Goal: Task Accomplishment & Management: Complete application form

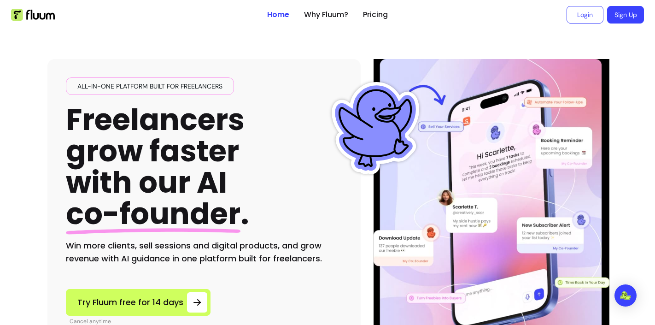
click at [557, 14] on ul "Login Sign Up" at bounding box center [519, 14] width 249 height 29
click at [568, 16] on link "Login" at bounding box center [585, 14] width 36 height 17
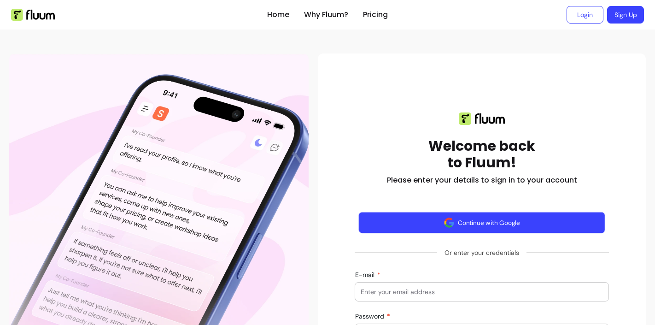
click at [383, 230] on button "Continue with Google" at bounding box center [481, 223] width 246 height 22
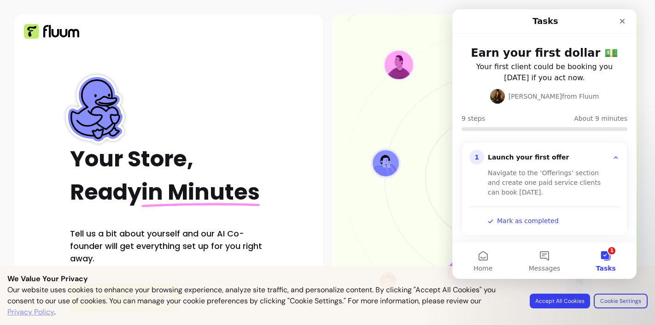
scroll to position [31, 0]
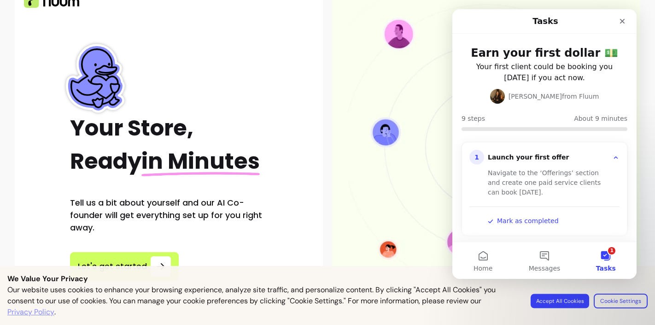
click at [556, 298] on button "Accept All Cookies" at bounding box center [559, 300] width 58 height 14
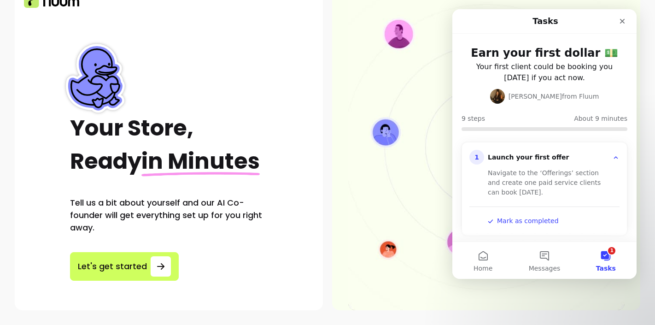
click at [99, 281] on div "Your Store, Ready in Minutes Tell us a bit about yourself and our AI Co-founder…" at bounding box center [169, 147] width 308 height 326
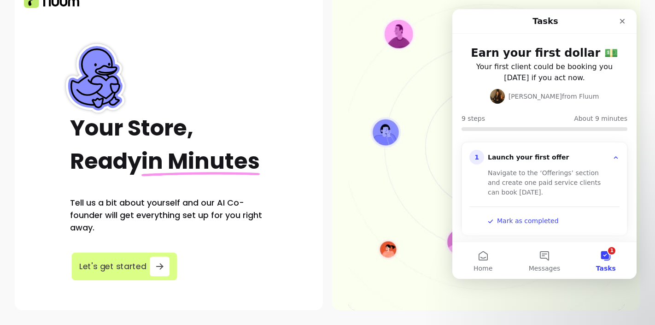
click at [91, 274] on button "Let's get started" at bounding box center [123, 266] width 105 height 28
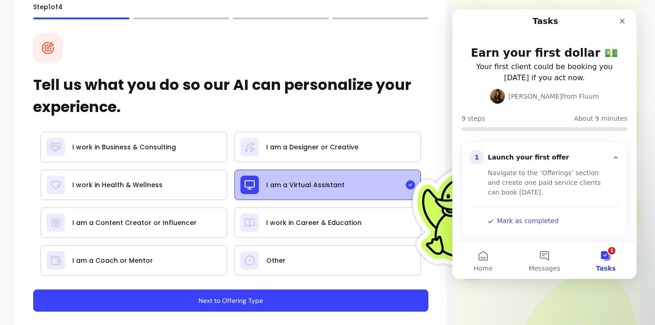
click at [226, 297] on button "Next to Offering Type" at bounding box center [230, 300] width 395 height 22
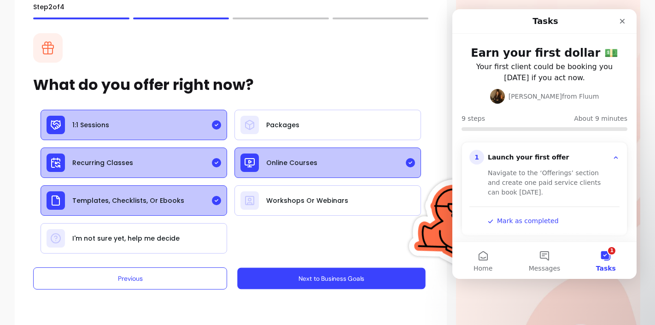
click at [275, 280] on button "Next to Business Goals" at bounding box center [331, 278] width 188 height 22
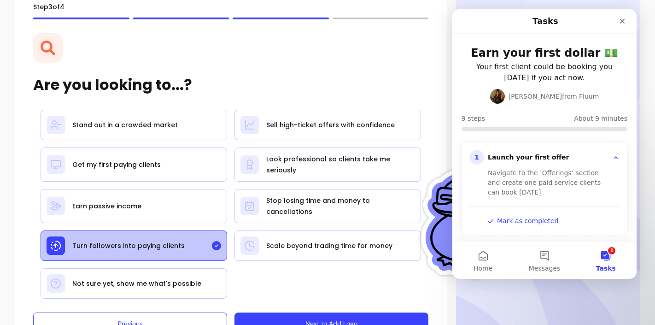
scroll to position [74, 0]
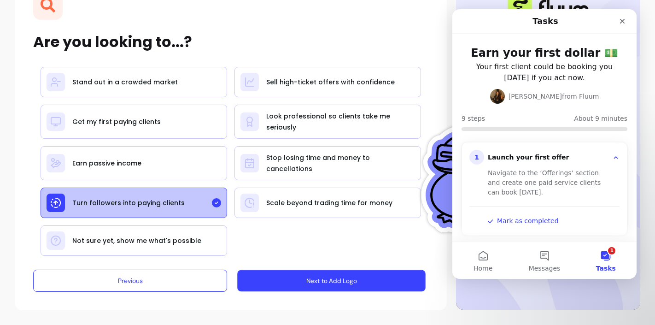
click at [324, 280] on button "Next to Add Logo" at bounding box center [331, 281] width 188 height 22
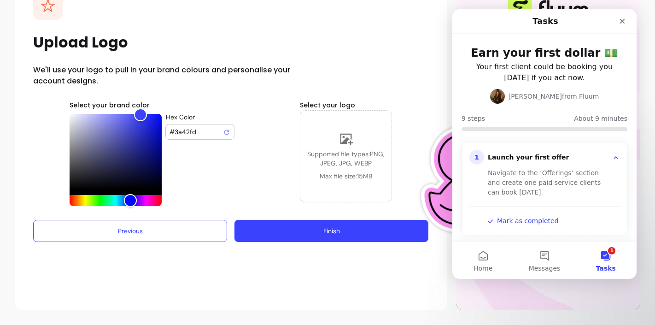
scroll to position [73, 0]
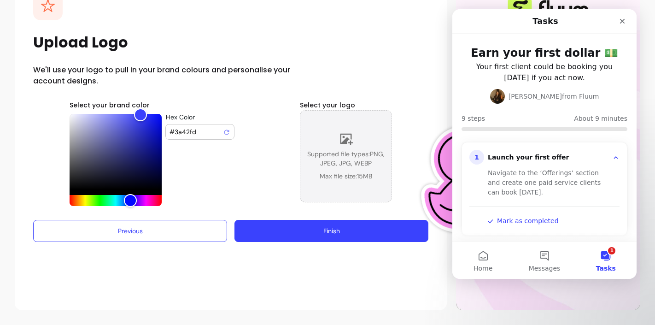
click at [329, 156] on span "Supported file types: PNG, JPEG, JPG, WEBP" at bounding box center [345, 158] width 91 height 18
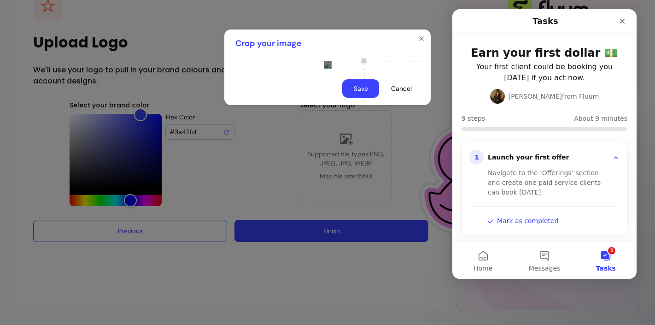
click at [226, 72] on div at bounding box center [327, 64] width 206 height 15
click at [324, 143] on div "Use the arrow keys to move the crop selection area" at bounding box center [376, 113] width 104 height 104
click at [331, 68] on div at bounding box center [327, 64] width 7 height 7
click at [334, 121] on div "Use the arrow keys to move the crop selection area" at bounding box center [386, 113] width 104 height 104
click at [331, 68] on div at bounding box center [327, 64] width 7 height 7
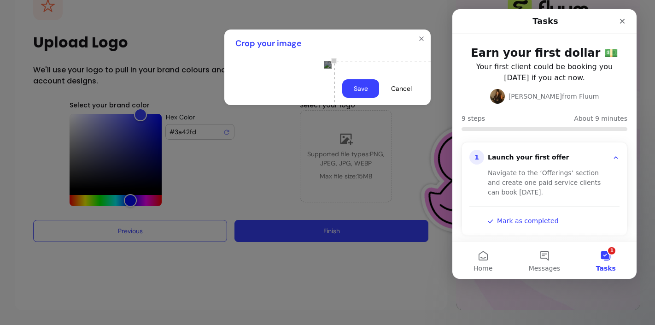
click at [331, 68] on div at bounding box center [327, 64] width 7 height 7
click at [357, 98] on button "Save" at bounding box center [360, 88] width 37 height 18
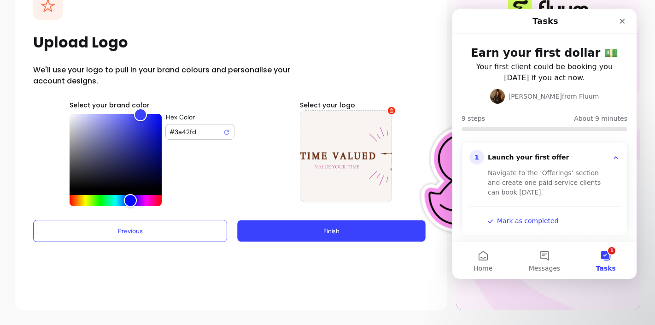
click at [297, 235] on button "Finish" at bounding box center [331, 231] width 188 height 22
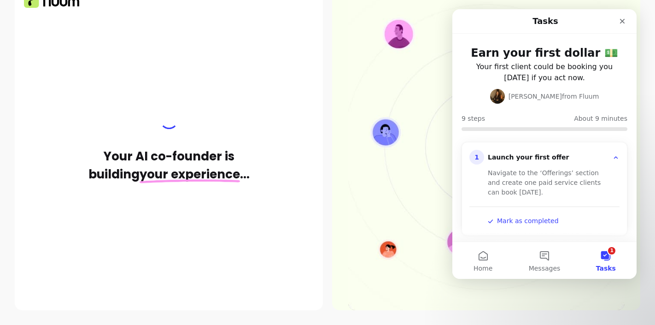
scroll to position [31, 0]
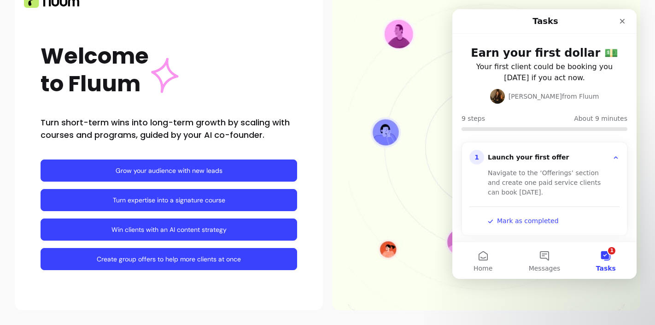
click at [173, 169] on link "Grow your audience with new leads" at bounding box center [169, 170] width 256 height 22
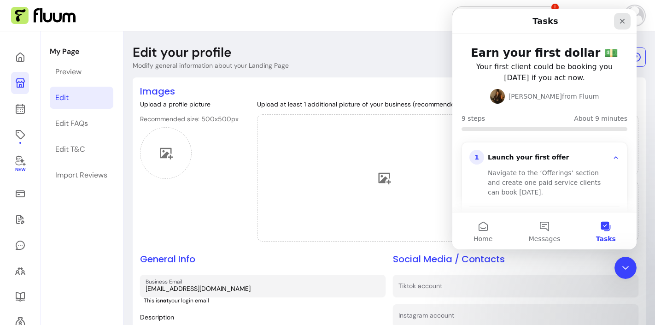
click at [619, 23] on icon "Close" at bounding box center [621, 20] width 7 height 7
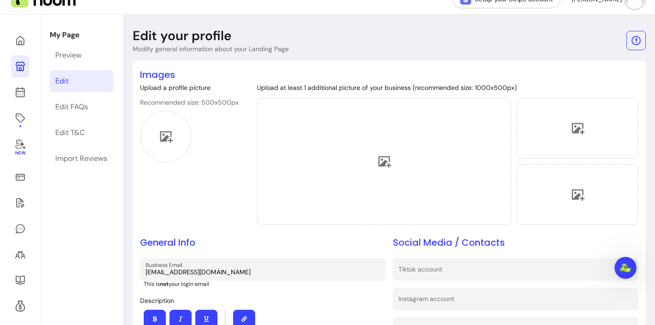
scroll to position [15, 0]
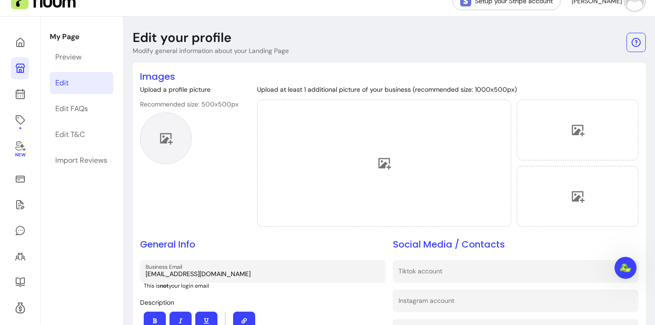
click at [168, 151] on div at bounding box center [166, 138] width 52 height 52
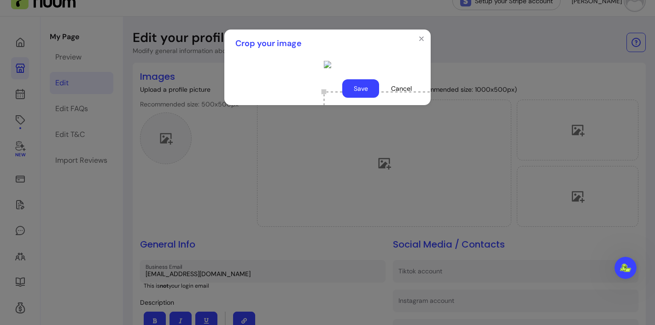
scroll to position [18, 0]
click at [377, 168] on div "Use the arrow keys to move the crop selection area" at bounding box center [416, 175] width 184 height 184
click at [348, 98] on button "Save" at bounding box center [360, 88] width 37 height 18
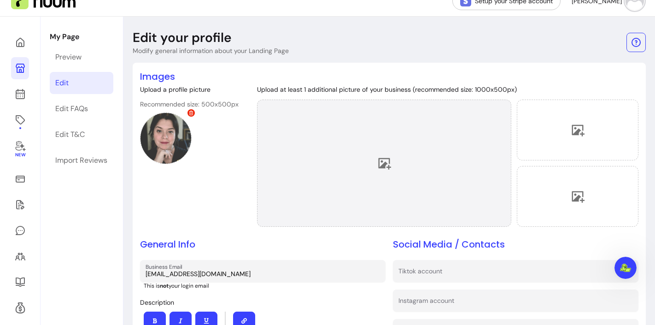
click at [425, 151] on div at bounding box center [384, 162] width 254 height 127
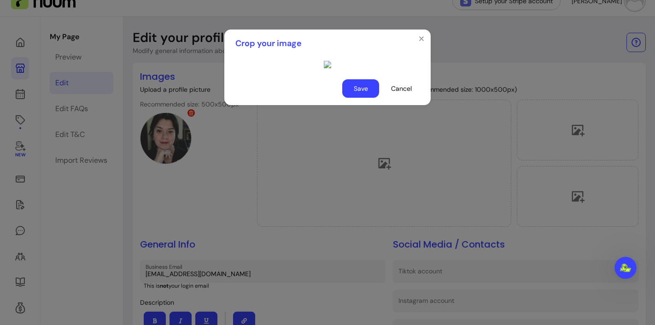
scroll to position [48, 0]
click at [398, 98] on button "Cancel" at bounding box center [401, 89] width 36 height 18
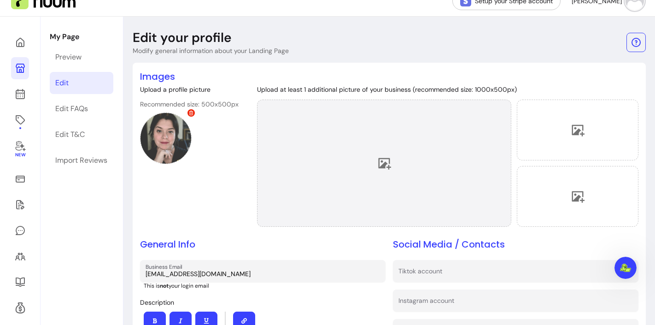
click at [388, 165] on div at bounding box center [384, 162] width 254 height 127
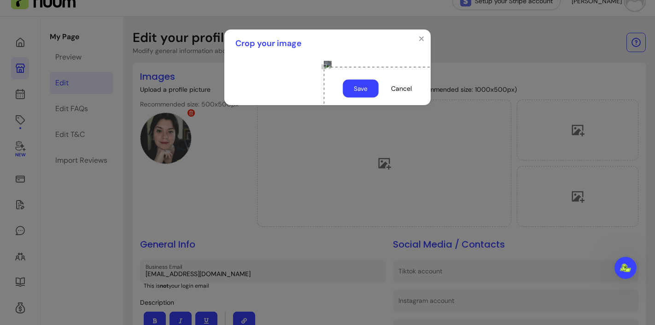
click at [364, 98] on button "Save" at bounding box center [360, 89] width 36 height 18
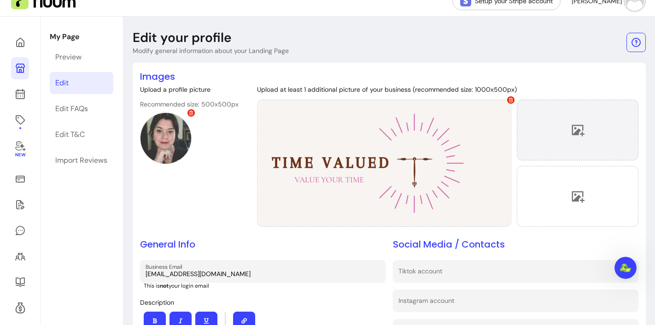
click at [575, 131] on icon at bounding box center [578, 131] width 13 height 12
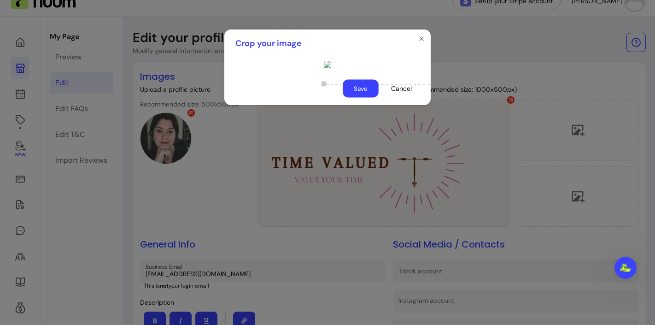
click at [364, 98] on button "Save" at bounding box center [360, 89] width 36 height 18
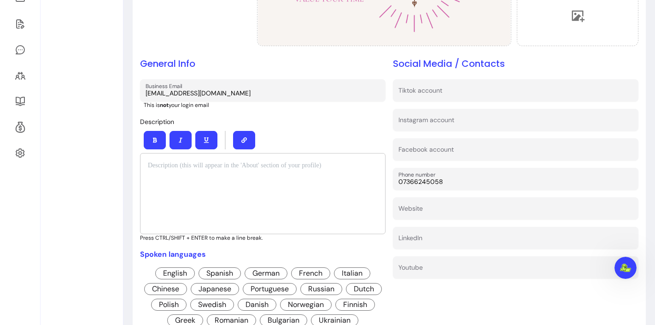
scroll to position [196, 0]
click at [196, 160] on p at bounding box center [263, 164] width 230 height 9
click at [230, 167] on p "**********" at bounding box center [261, 164] width 226 height 9
click at [181, 191] on div "**********" at bounding box center [262, 192] width 245 height 81
click at [332, 172] on div "**********" at bounding box center [262, 192] width 245 height 81
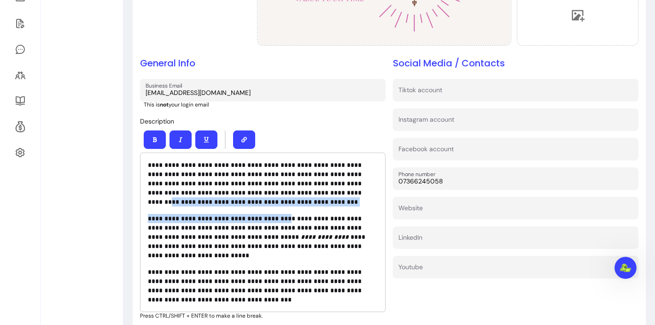
drag, startPoint x: 262, startPoint y: 193, endPoint x: 270, endPoint y: 205, distance: 14.3
click at [270, 205] on div "**********" at bounding box center [262, 231] width 245 height 159
click at [261, 200] on p "**********" at bounding box center [261, 183] width 226 height 46
drag, startPoint x: 219, startPoint y: 200, endPoint x: 260, endPoint y: 193, distance: 41.1
click at [260, 193] on p "**********" at bounding box center [261, 183] width 226 height 46
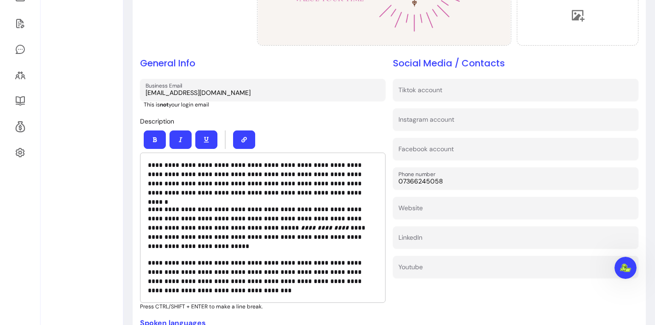
click at [230, 191] on p "**********" at bounding box center [261, 178] width 226 height 37
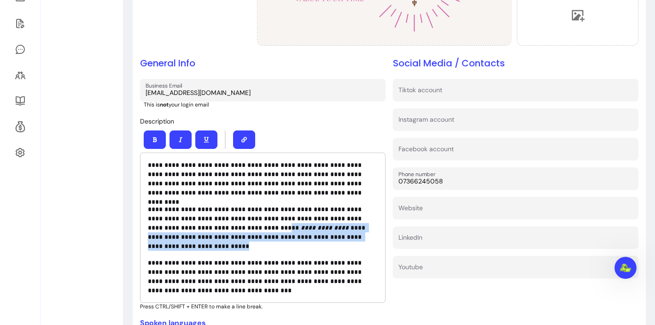
drag, startPoint x: 234, startPoint y: 227, endPoint x: 241, endPoint y: 242, distance: 16.9
click at [241, 242] on p "**********" at bounding box center [261, 227] width 226 height 46
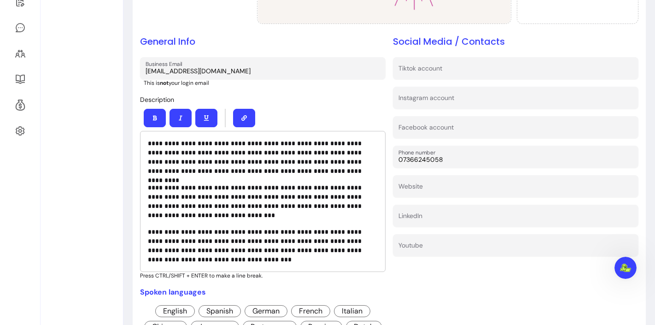
scroll to position [218, 0]
click at [290, 247] on p "**********" at bounding box center [261, 244] width 226 height 37
click at [250, 256] on p "**********" at bounding box center [261, 244] width 226 height 37
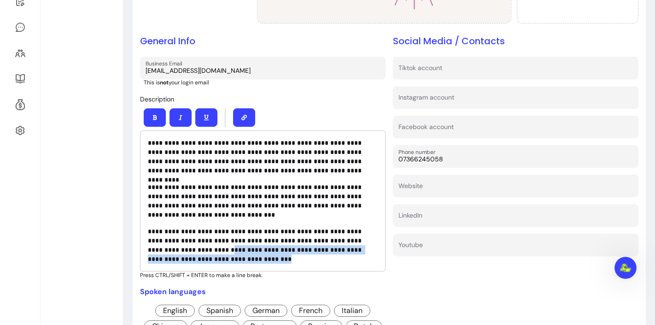
drag, startPoint x: 198, startPoint y: 259, endPoint x: 170, endPoint y: 250, distance: 29.3
click at [170, 250] on p "**********" at bounding box center [261, 244] width 226 height 37
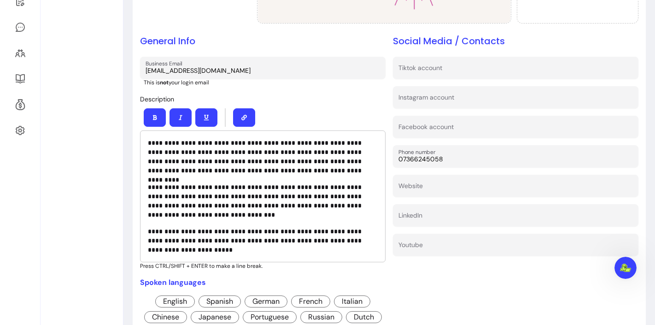
click at [222, 230] on p "**********" at bounding box center [261, 240] width 226 height 28
drag, startPoint x: 222, startPoint y: 230, endPoint x: 190, endPoint y: 232, distance: 31.8
click at [190, 232] on p "**********" at bounding box center [261, 240] width 226 height 28
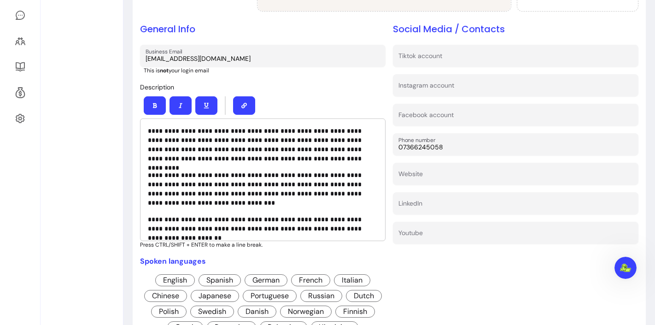
scroll to position [230, 0]
click at [431, 59] on input "Tiktok account" at bounding box center [515, 57] width 234 height 9
click at [452, 175] on input "Website" at bounding box center [515, 175] width 234 height 9
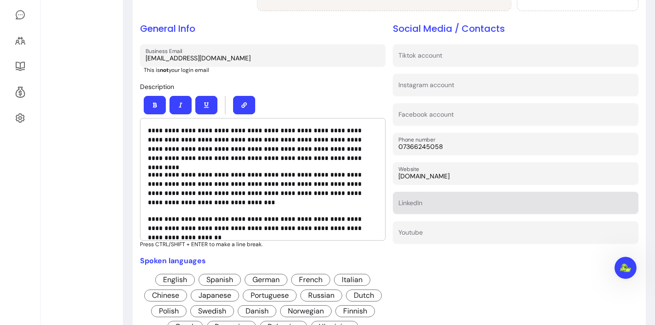
type input "www.timevalued.co.uk"
click at [432, 197] on div at bounding box center [515, 202] width 234 height 17
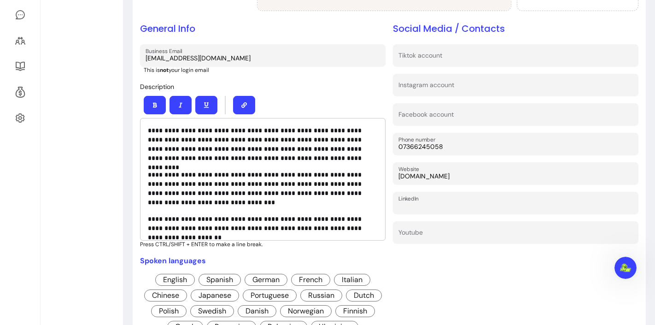
paste input "www.linkedin.com/in/senta-walker"
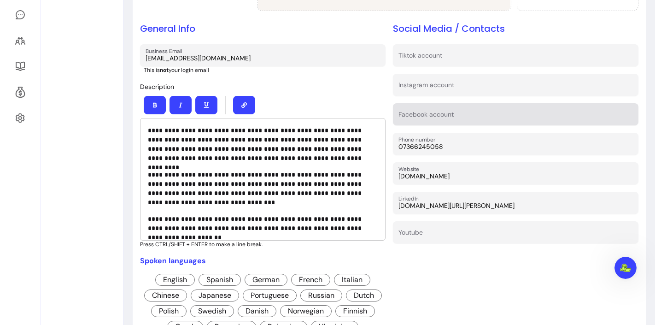
type input "www.linkedin.com/in/senta-walker"
click at [490, 117] on input "Facebook account" at bounding box center [515, 116] width 234 height 9
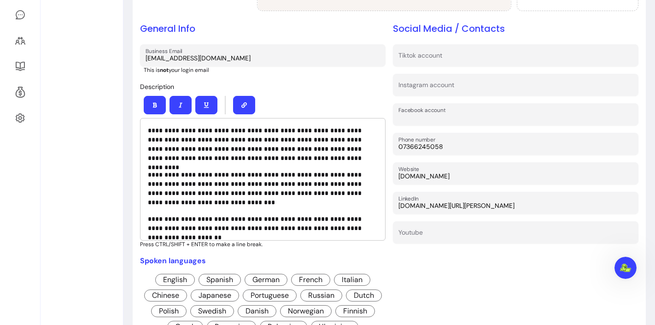
paste input "https://www.facebook.com/senta.walker.75"
type input "https://www.facebook.com/senta.walker.75"
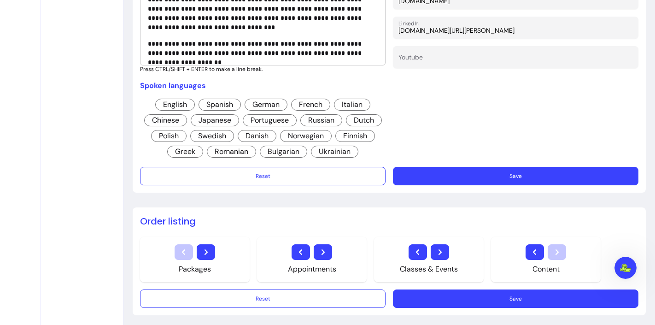
scroll to position [411, 0]
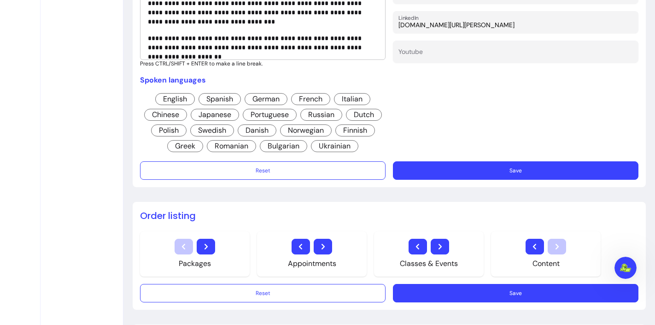
click at [180, 94] on span "English" at bounding box center [175, 99] width 40 height 12
click at [426, 163] on button "Save" at bounding box center [515, 170] width 245 height 18
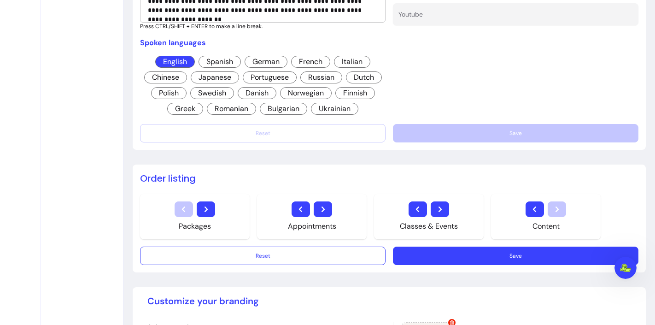
scroll to position [461, 0]
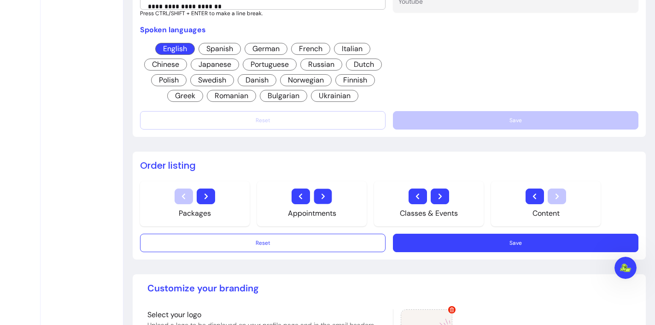
click at [323, 191] on icon "button" at bounding box center [322, 196] width 11 height 11
click at [417, 192] on icon "button" at bounding box center [417, 196] width 11 height 11
click at [306, 201] on button "button" at bounding box center [301, 196] width 18 height 15
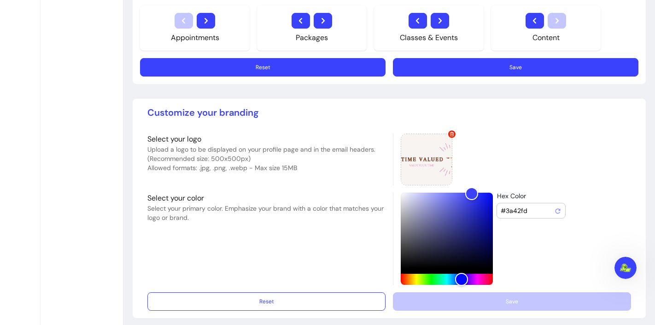
scroll to position [640, 0]
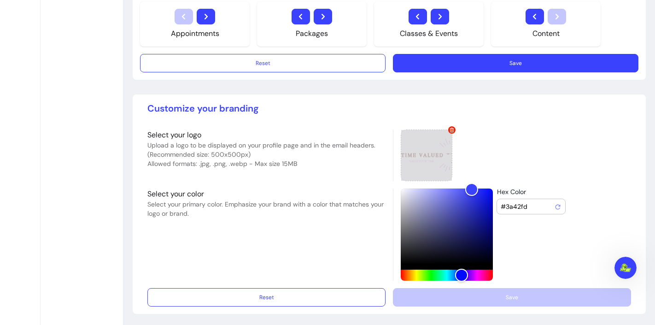
click at [433, 159] on div at bounding box center [426, 155] width 52 height 52
click at [568, 234] on div "Hex Color #3a42fd" at bounding box center [512, 234] width 238 height 92
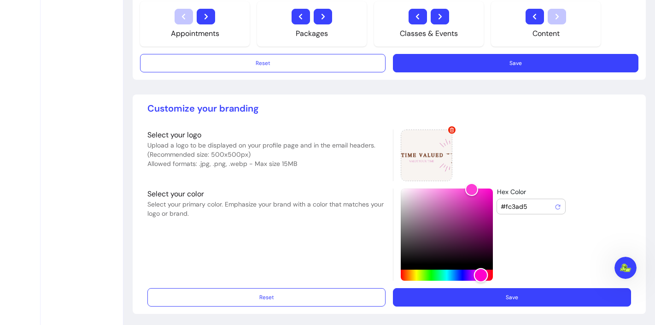
drag, startPoint x: 458, startPoint y: 274, endPoint x: 477, endPoint y: 276, distance: 19.4
click at [477, 276] on div "Hue" at bounding box center [480, 275] width 14 height 14
type input "#ff27d3"
drag, startPoint x: 466, startPoint y: 184, endPoint x: 475, endPoint y: 184, distance: 8.7
click at [475, 184] on div "Color" at bounding box center [478, 188] width 14 height 14
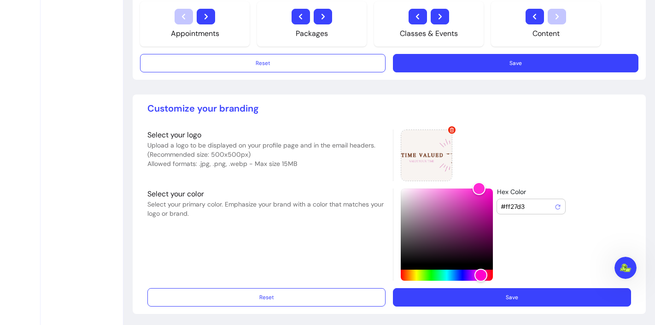
click at [509, 294] on button "Save" at bounding box center [512, 297] width 238 height 18
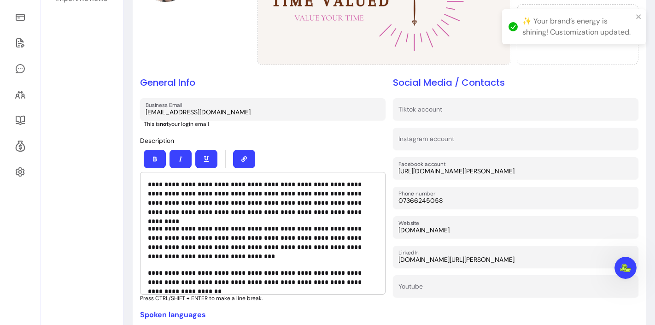
scroll to position [0, 0]
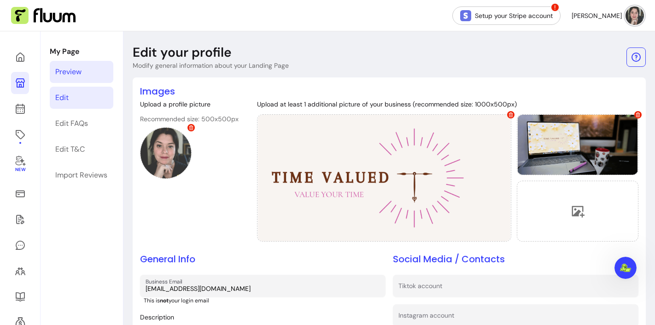
click at [66, 67] on div "Preview" at bounding box center [68, 71] width 26 height 11
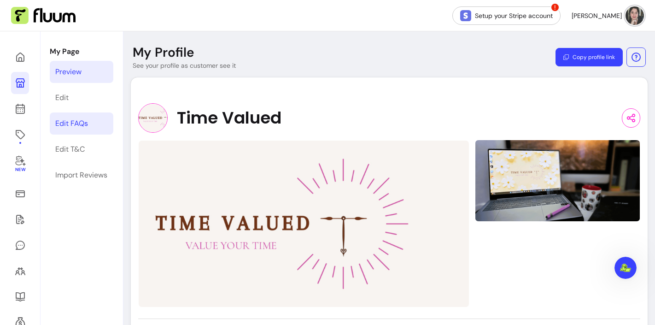
click at [75, 129] on link "Edit FAQs" at bounding box center [82, 123] width 64 height 22
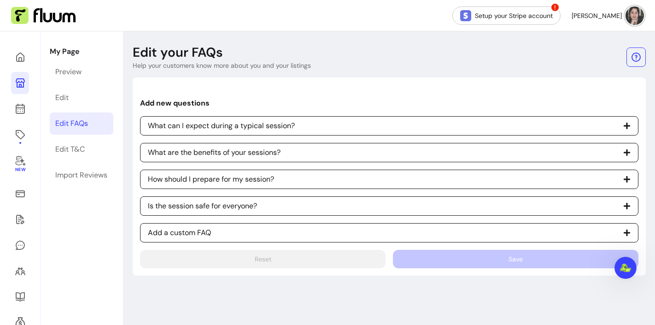
click at [520, 123] on span "What can I expect during a typical session?" at bounding box center [389, 125] width 498 height 19
select select "*"
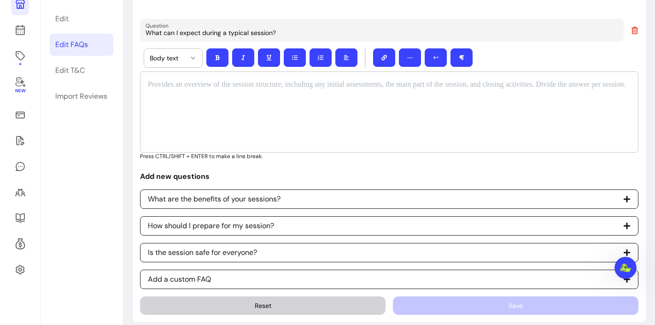
scroll to position [89, 0]
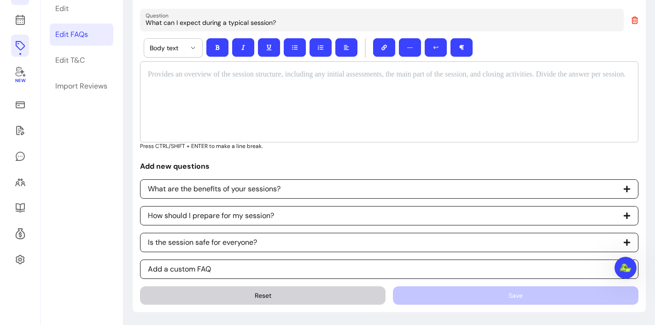
click at [18, 51] on link at bounding box center [20, 46] width 18 height 22
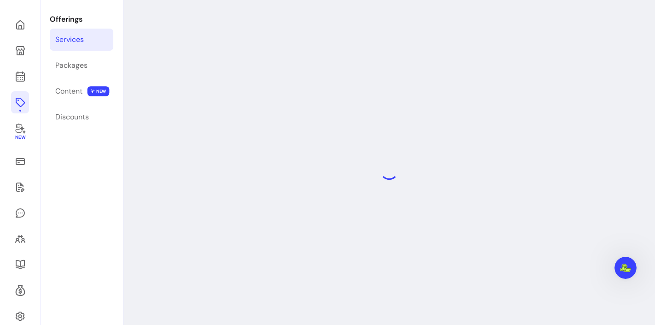
scroll to position [31, 0]
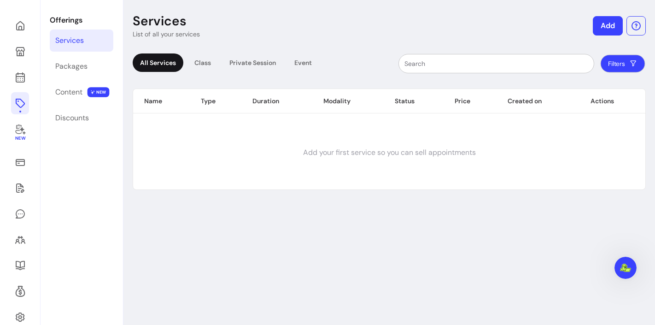
click at [618, 71] on button "Filters" at bounding box center [622, 64] width 45 height 18
click at [357, 251] on div "Services List of all your services Add All Services Class Private Session Event…" at bounding box center [388, 171] width 531 height 342
click at [593, 24] on button "Add" at bounding box center [607, 26] width 29 height 19
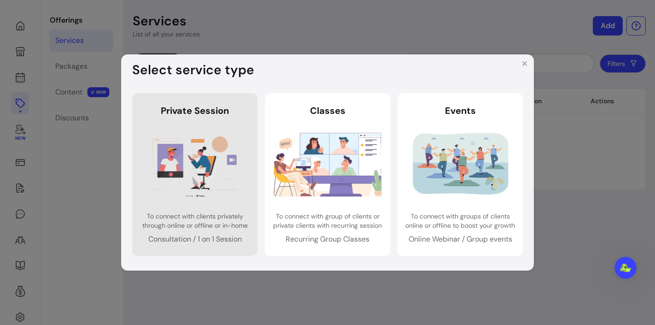
click at [203, 180] on img at bounding box center [195, 164] width 108 height 72
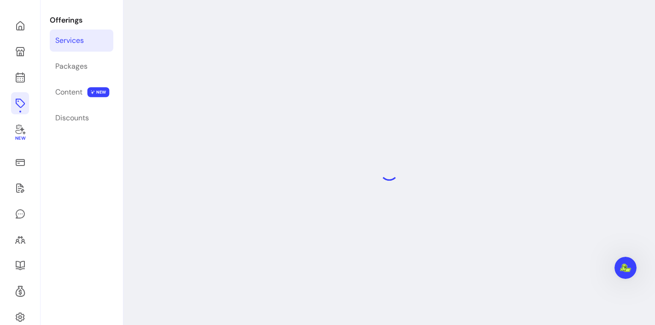
select select "***"
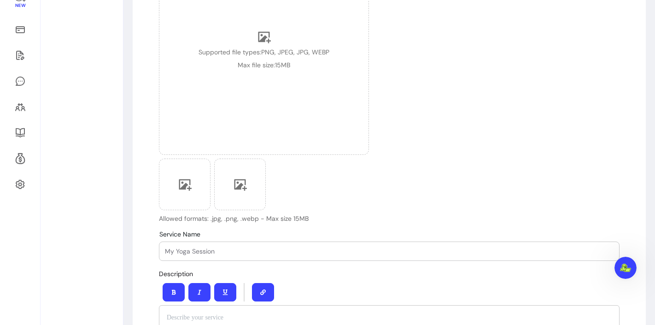
scroll to position [163, 0]
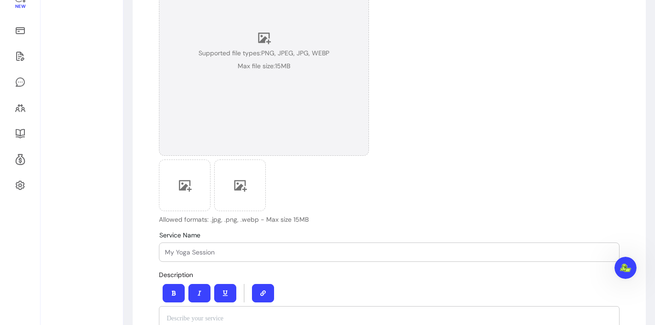
click at [259, 39] on icon at bounding box center [264, 39] width 13 height 12
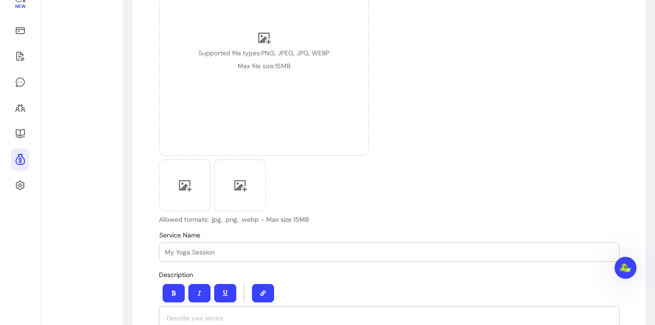
click at [24, 168] on link at bounding box center [20, 159] width 18 height 22
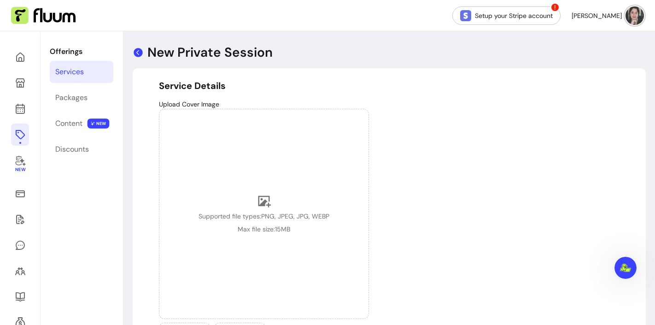
click at [138, 54] on icon at bounding box center [138, 52] width 11 height 11
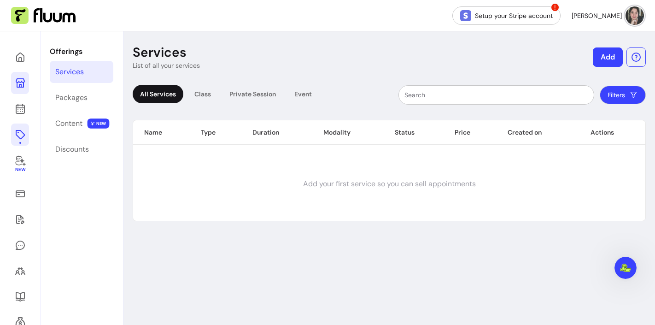
click at [23, 82] on icon at bounding box center [20, 82] width 9 height 9
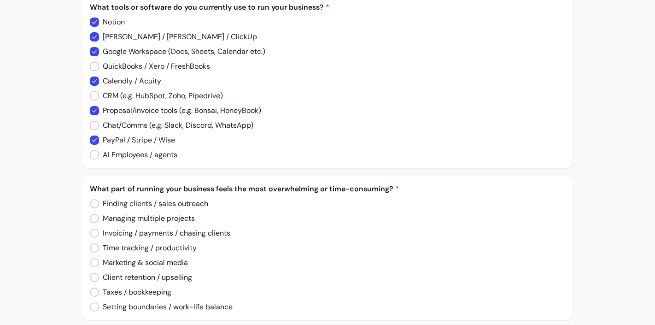
scroll to position [900, 0]
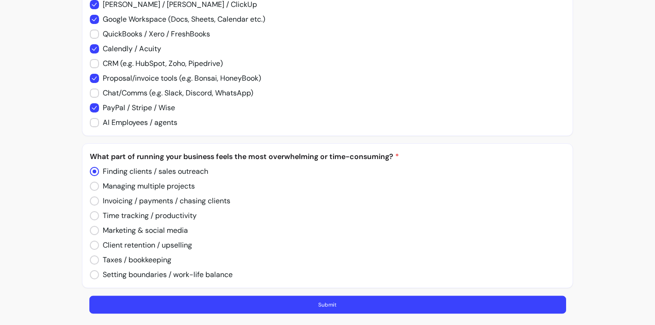
click at [352, 307] on button "Submit" at bounding box center [327, 305] width 476 height 18
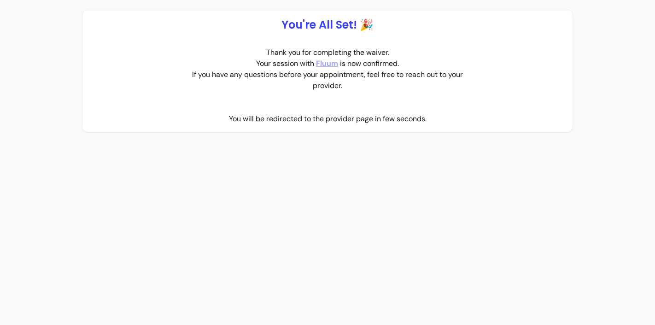
scroll to position [0, 0]
